Goal: Obtain resource: Download file/media

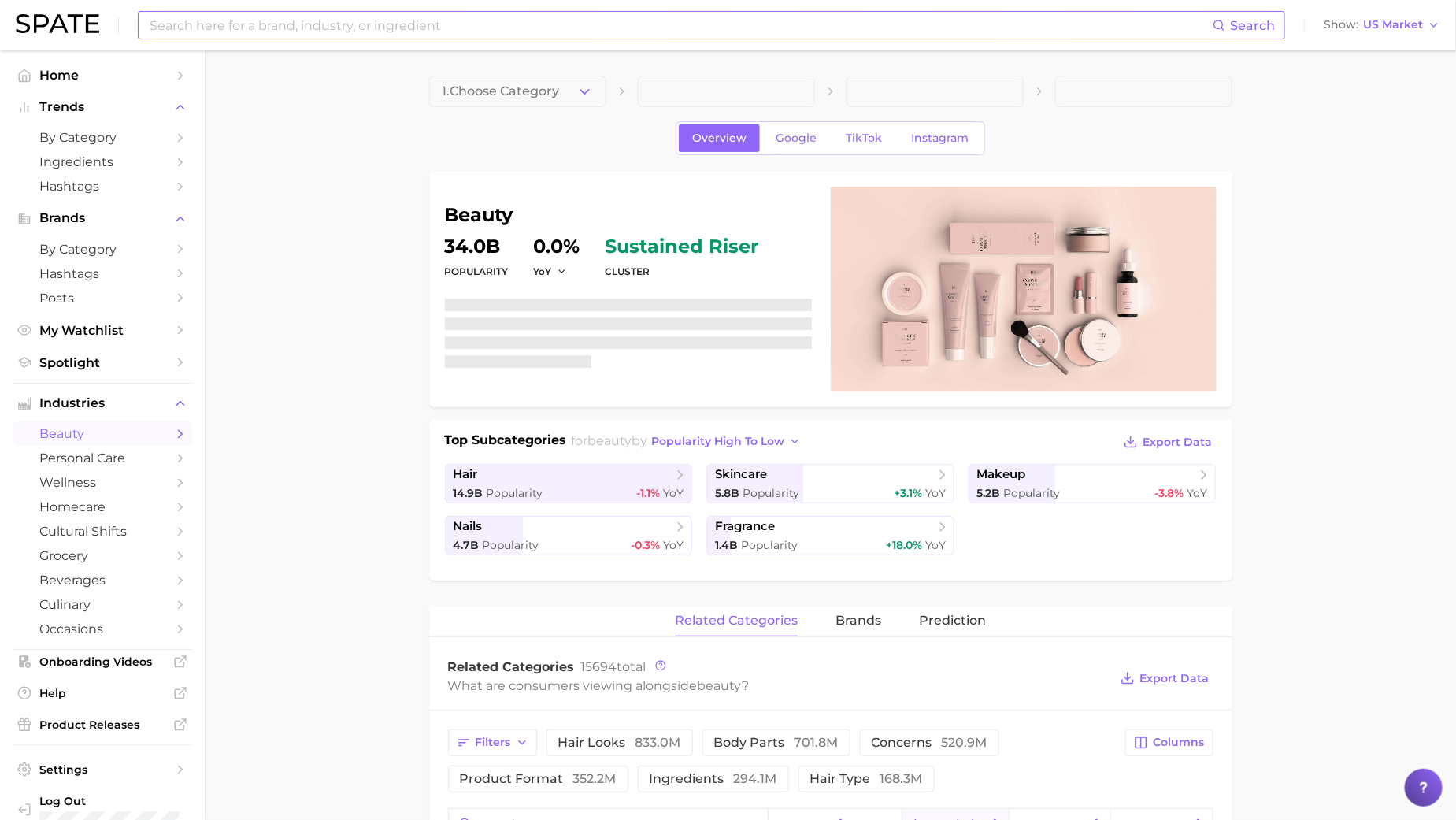
click at [531, 32] on input at bounding box center [680, 25] width 1064 height 27
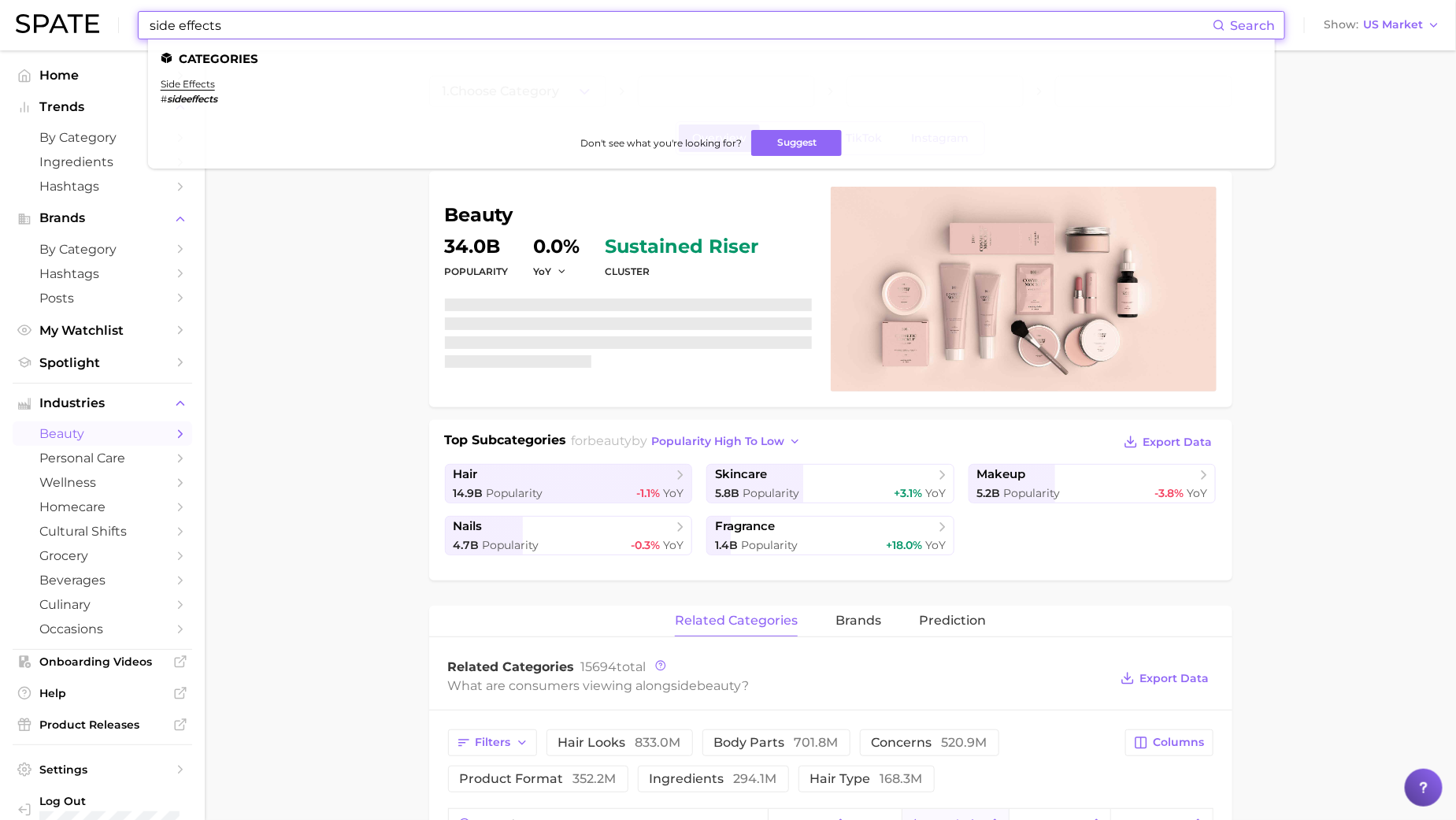
type input "side effects"
click at [203, 72] on ul "Categories side effects # sideeffects Don't see what you're looking for? Suggest" at bounding box center [712, 104] width 1127 height 129
click at [202, 77] on ul "Categories side effects # sideeffects Don't see what you're looking for? Suggest" at bounding box center [712, 104] width 1127 height 129
click at [201, 83] on link "side effects" at bounding box center [188, 84] width 54 height 12
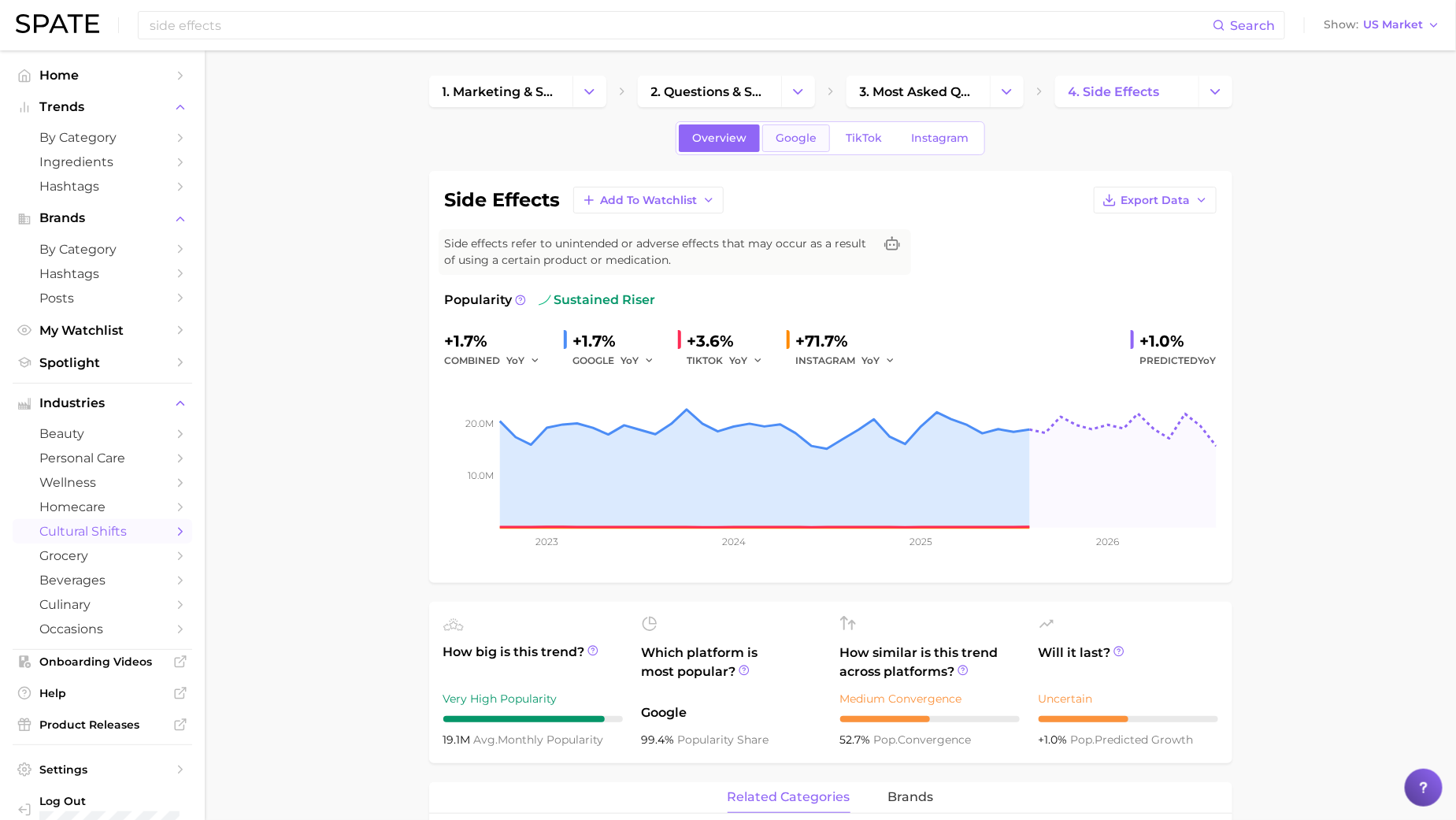
click at [801, 126] on link "Google" at bounding box center [796, 139] width 68 height 28
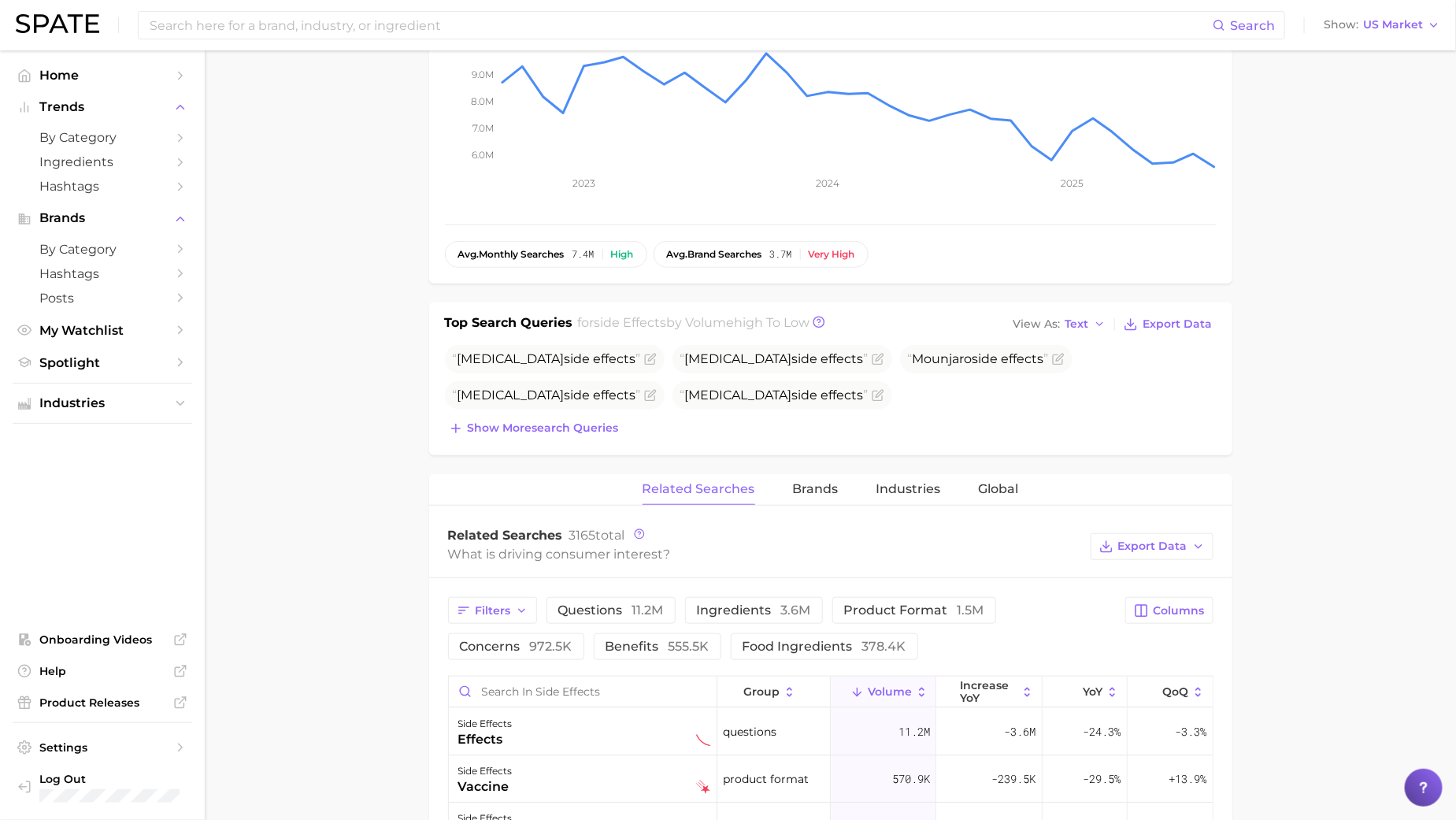
scroll to position [591, 0]
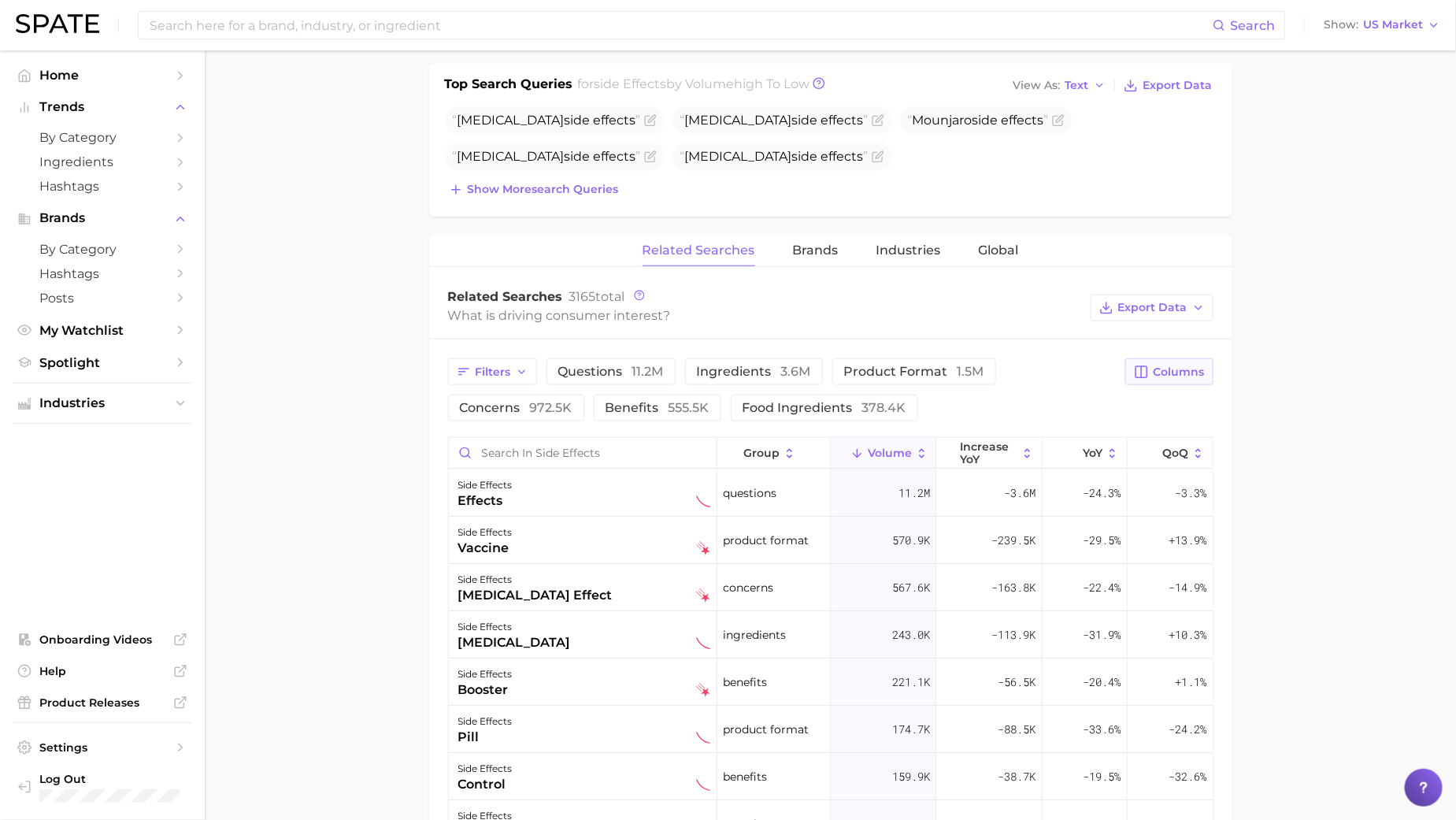
click at [1148, 365] on icon "button" at bounding box center [1141, 372] width 14 height 14
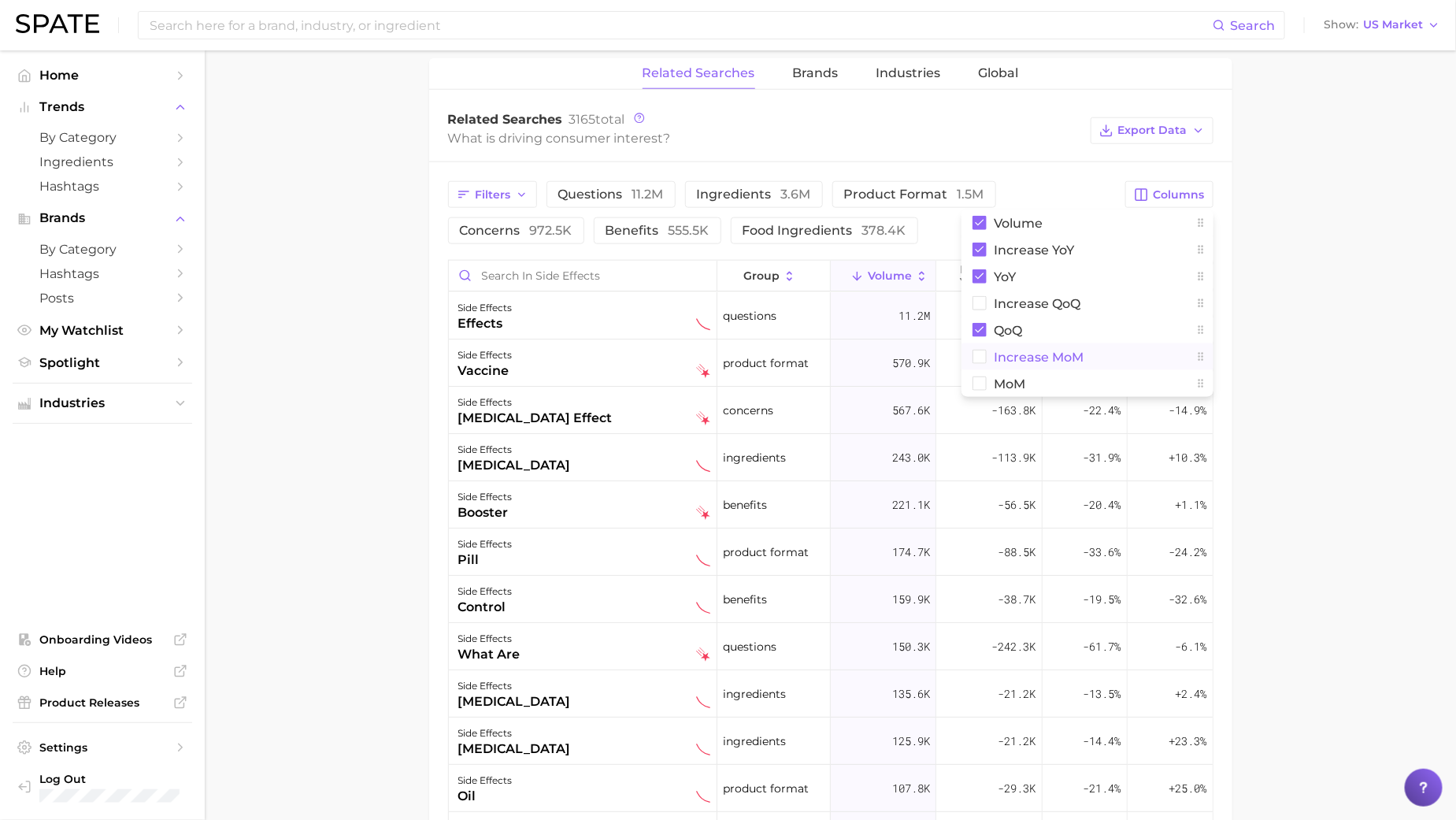
scroll to position [770, 0]
click at [999, 153] on div "Related Searches 3165 total What is driving consumer interest? Export Data" at bounding box center [831, 129] width 803 height 63
click at [812, 78] on button "Brands" at bounding box center [816, 72] width 45 height 31
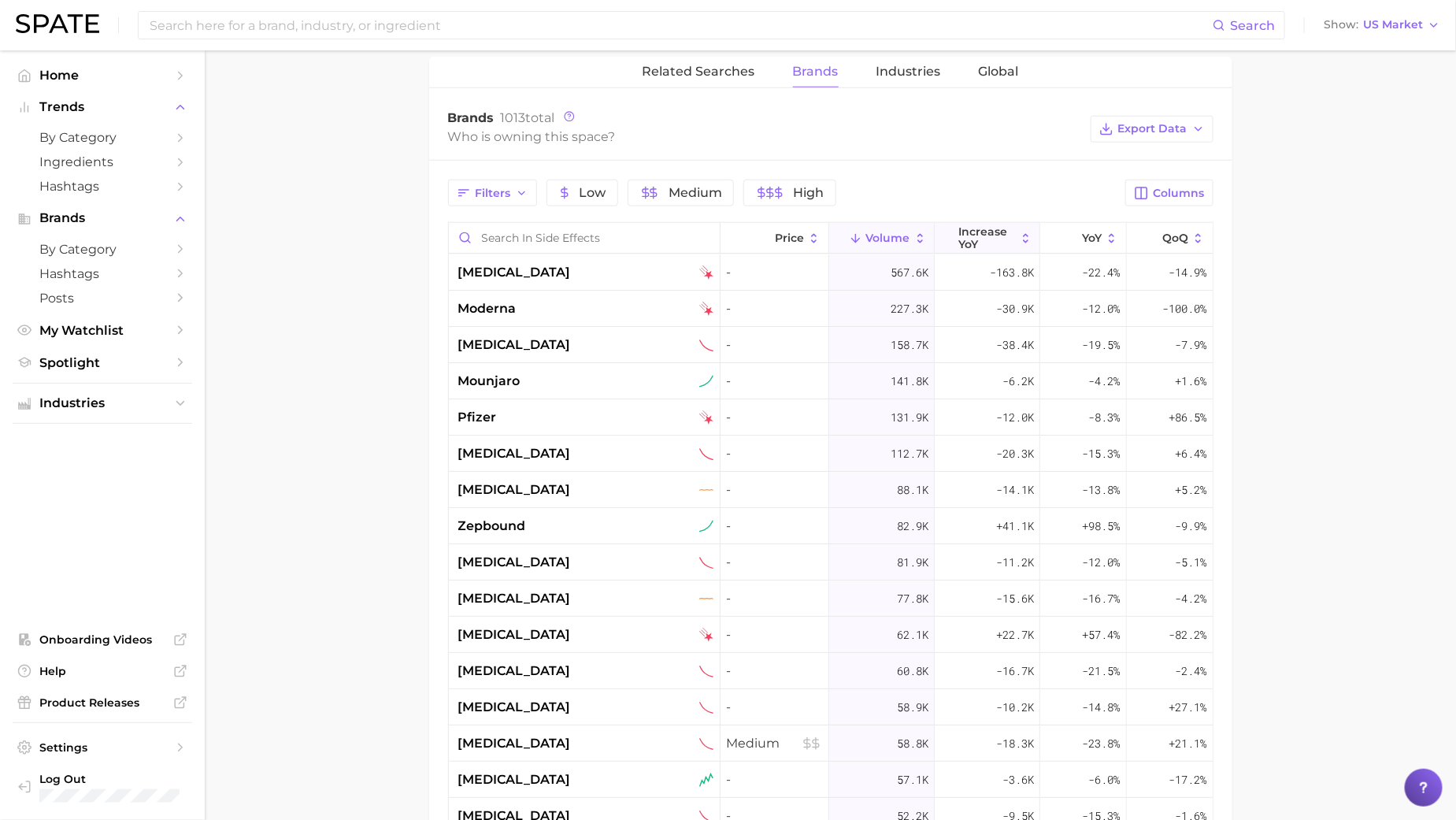
click at [979, 225] on span "increase YoY" at bounding box center [988, 237] width 58 height 25
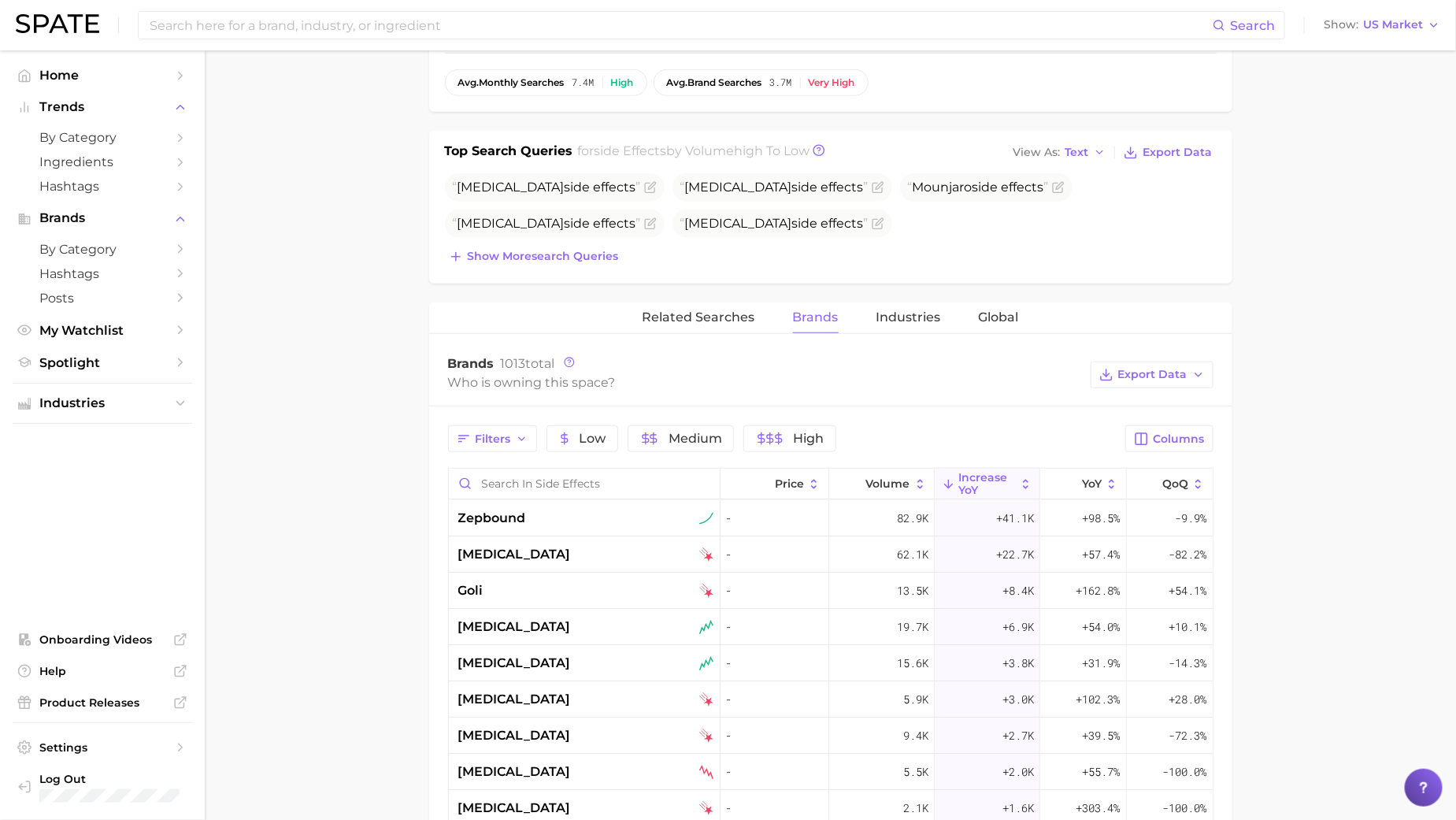
scroll to position [629, 0]
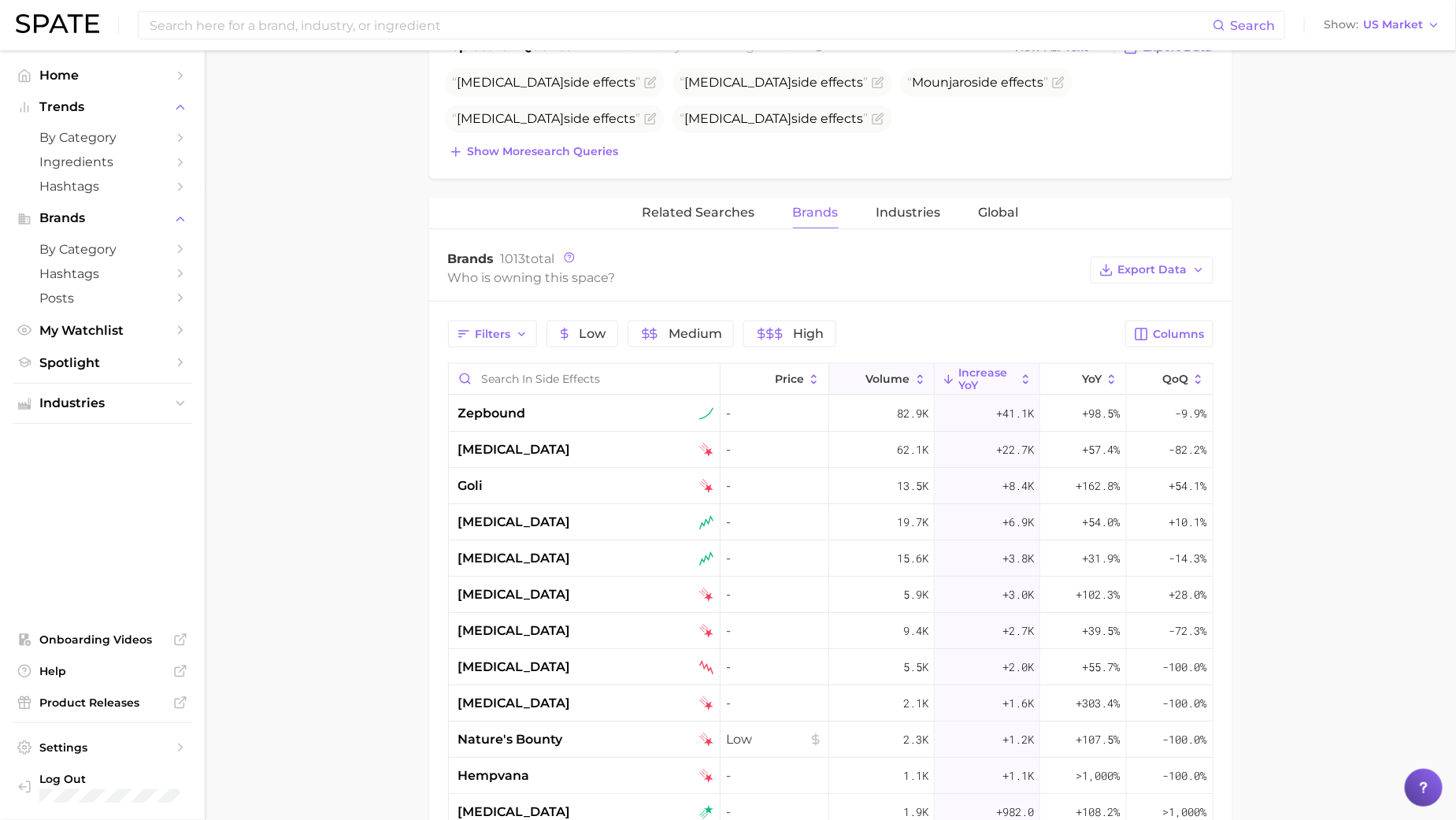
click at [903, 380] on span "Volume" at bounding box center [888, 379] width 44 height 12
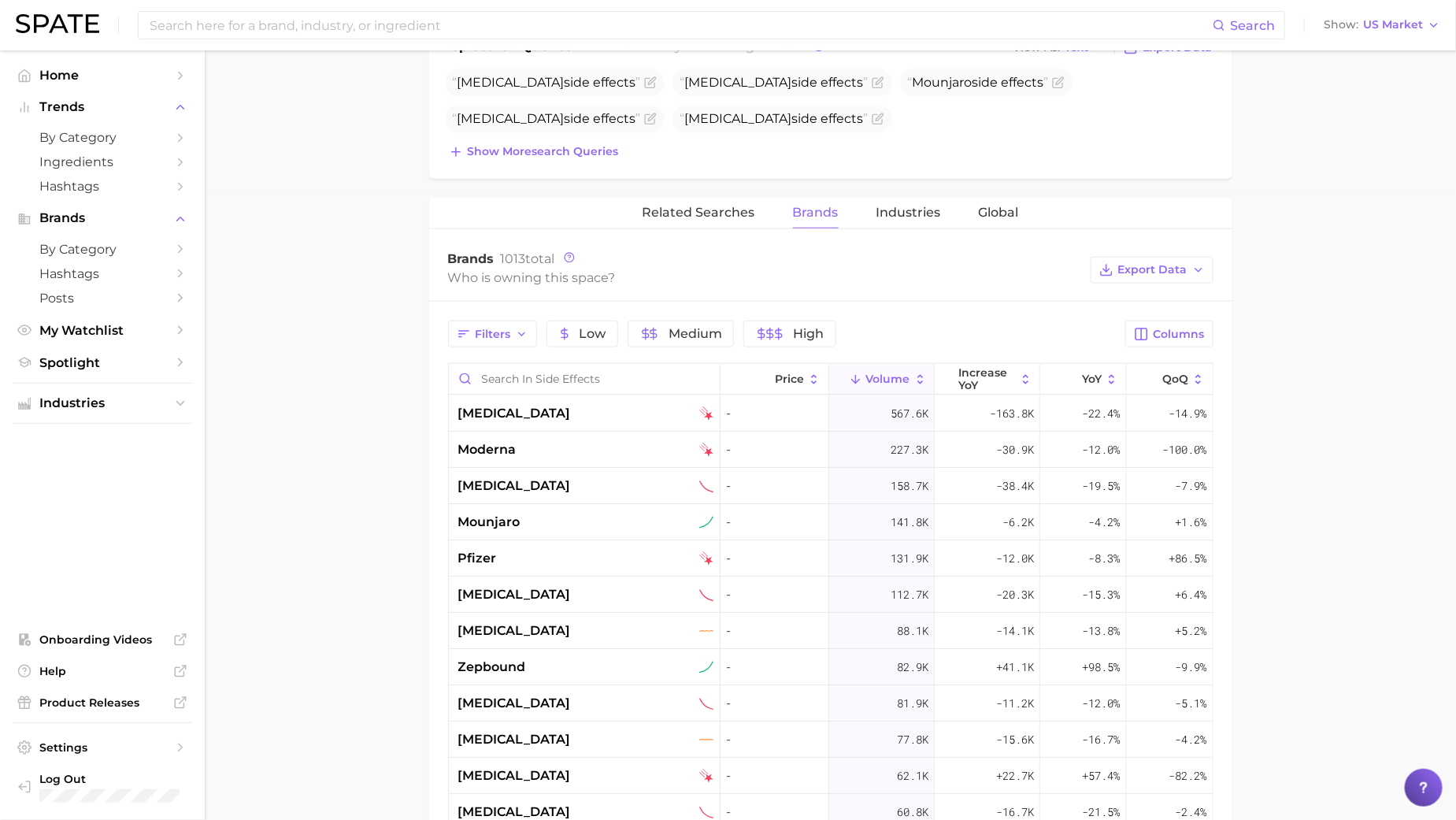
click at [1230, 245] on div "Brands 1013 total Who is owning this space? Export Data" at bounding box center [831, 270] width 803 height 63
click at [1153, 256] on button "Export Data" at bounding box center [1152, 270] width 123 height 27
click at [1118, 320] on span "Time Series CSV" at bounding box center [1113, 326] width 92 height 13
click at [722, 212] on span "Related Searches" at bounding box center [699, 213] width 113 height 14
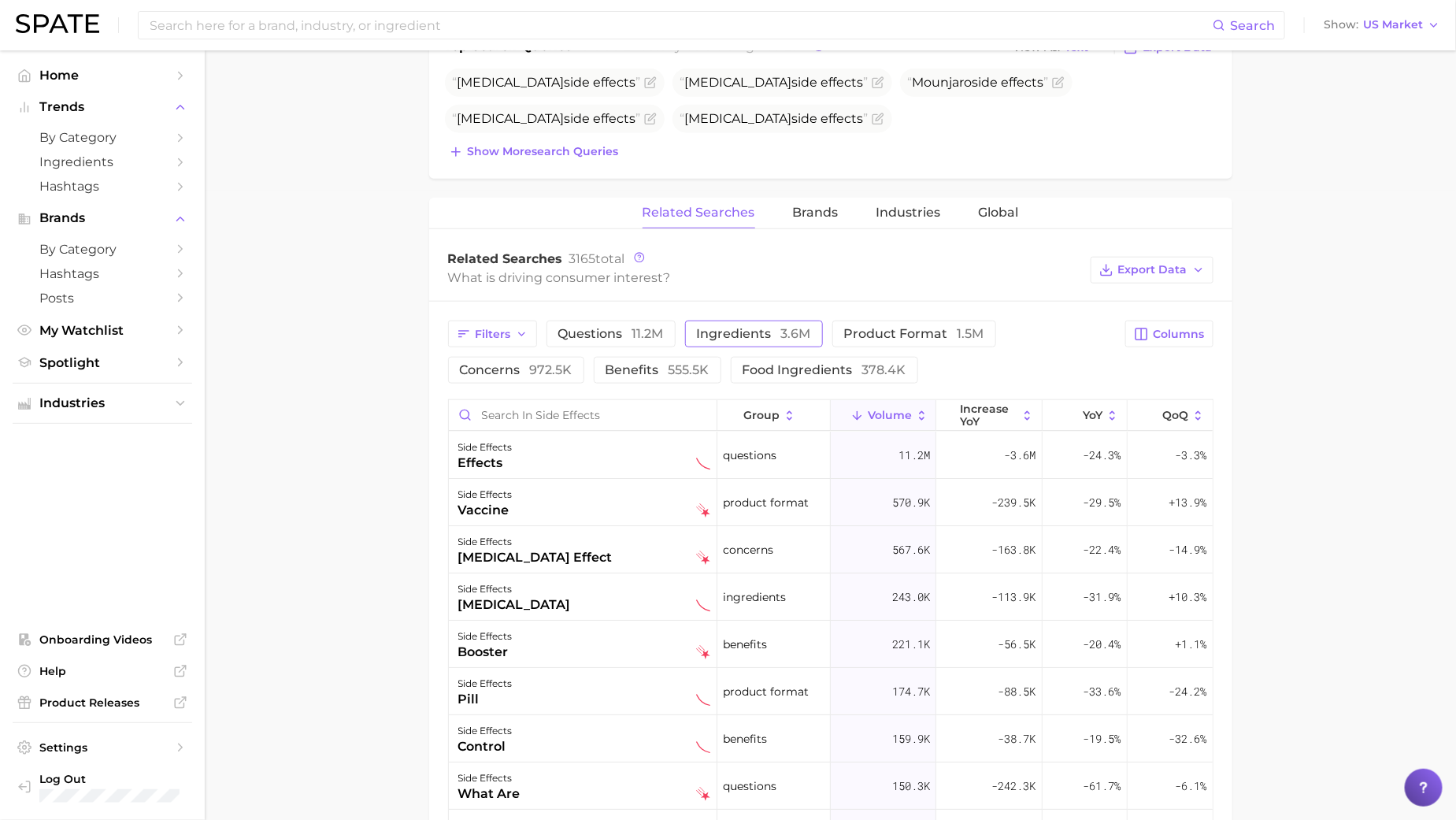
click at [705, 331] on span "ingredients 3.6m" at bounding box center [754, 333] width 114 height 15
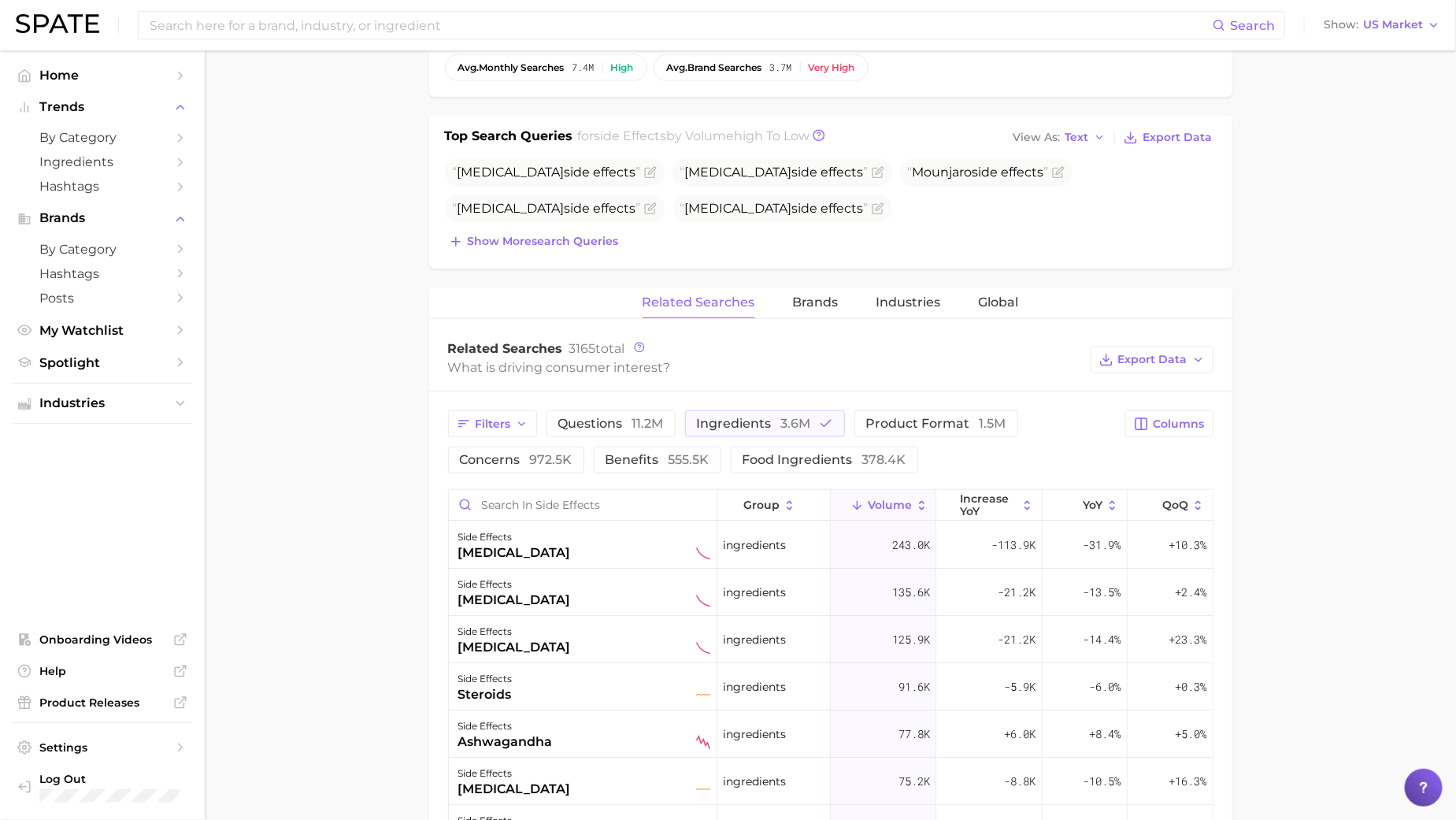
scroll to position [509, 0]
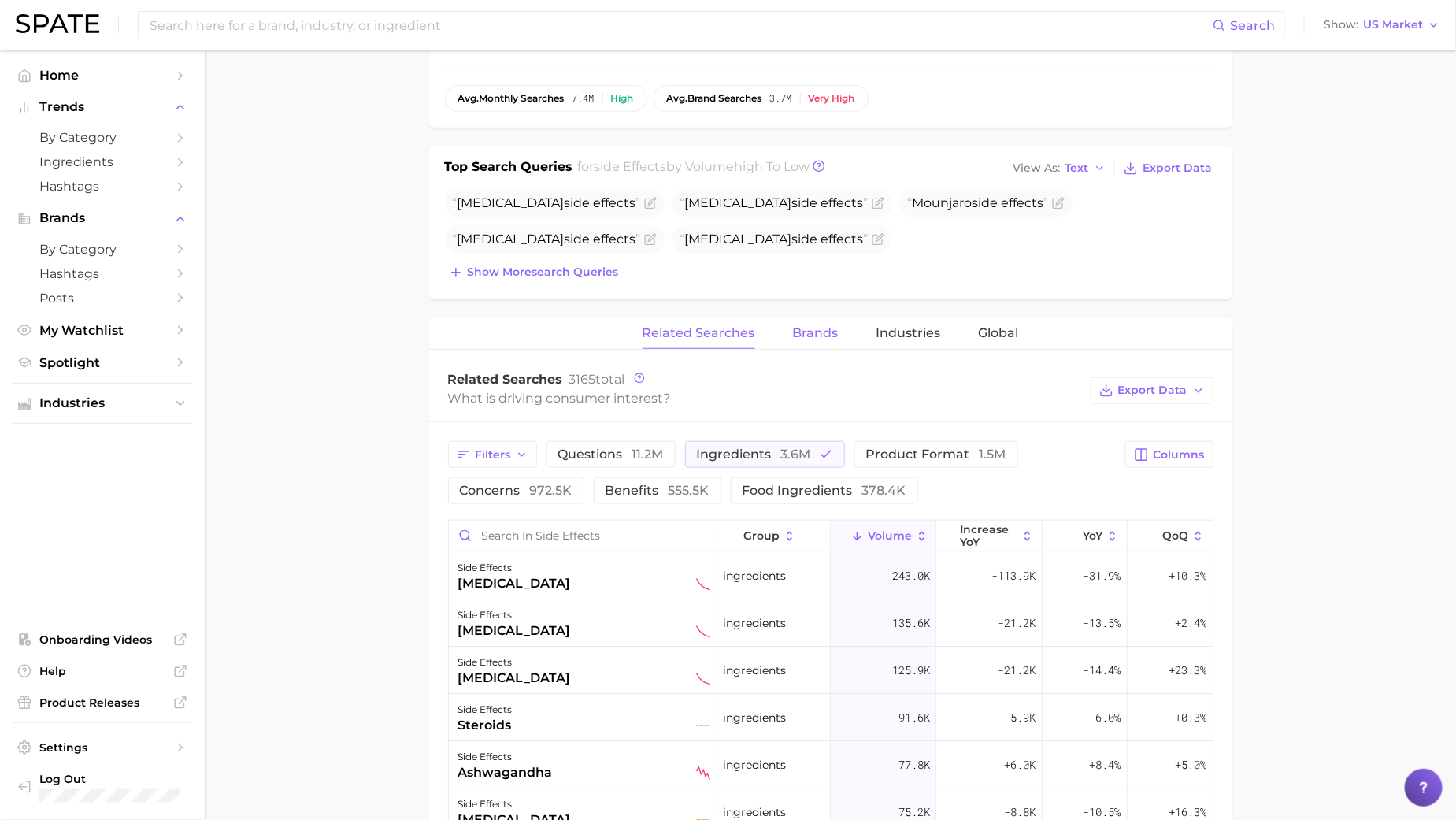
click at [826, 328] on span "Brands" at bounding box center [816, 333] width 45 height 14
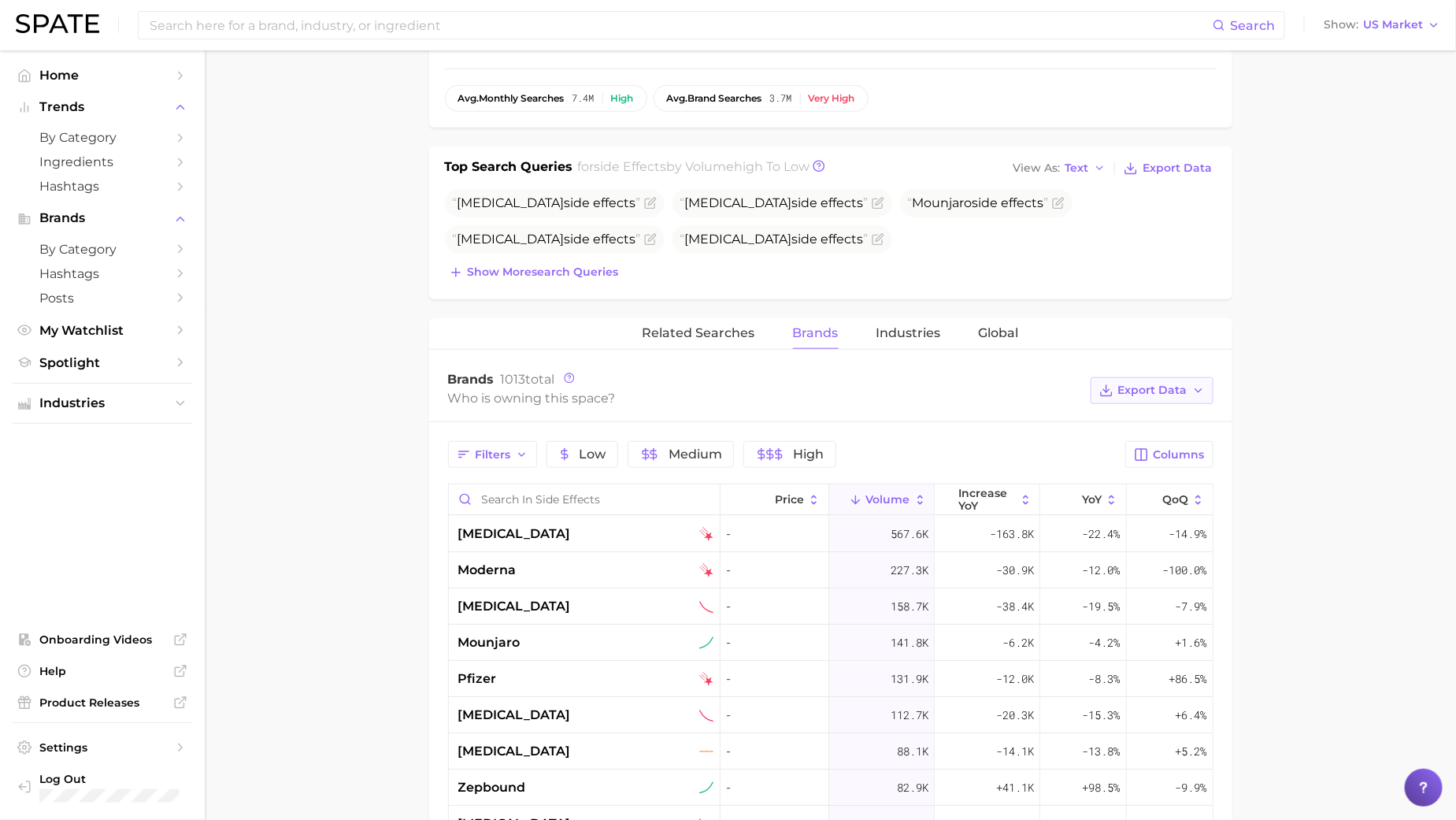
click at [1138, 393] on span "Export Data" at bounding box center [1152, 390] width 69 height 13
click at [1135, 415] on span "Table Data CSV" at bounding box center [1110, 419] width 86 height 13
